Goal: Contribute content: Add original content to the website for others to see

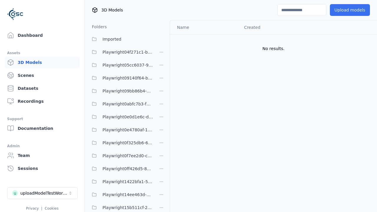
click at [351, 10] on button "Upload models" at bounding box center [350, 10] width 40 height 12
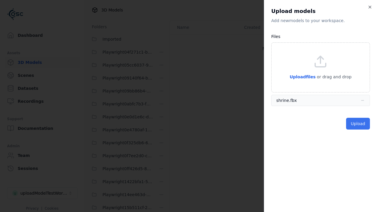
click at [359, 124] on button "Upload" at bounding box center [358, 124] width 24 height 12
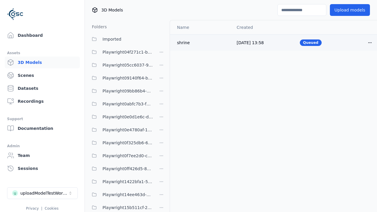
click at [370, 42] on html "Support Dashboard Assets 3D Models Scenes Datasets Recordings Support Documenta…" at bounding box center [188, 106] width 377 height 212
click at [357, 65] on div "Delete" at bounding box center [357, 65] width 35 height 9
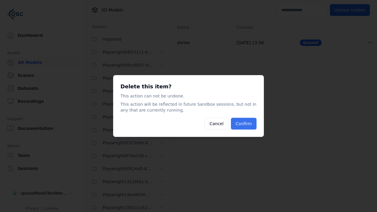
click at [244, 124] on button "Confirm" at bounding box center [244, 124] width 26 height 12
